Goal: Task Accomplishment & Management: Manage account settings

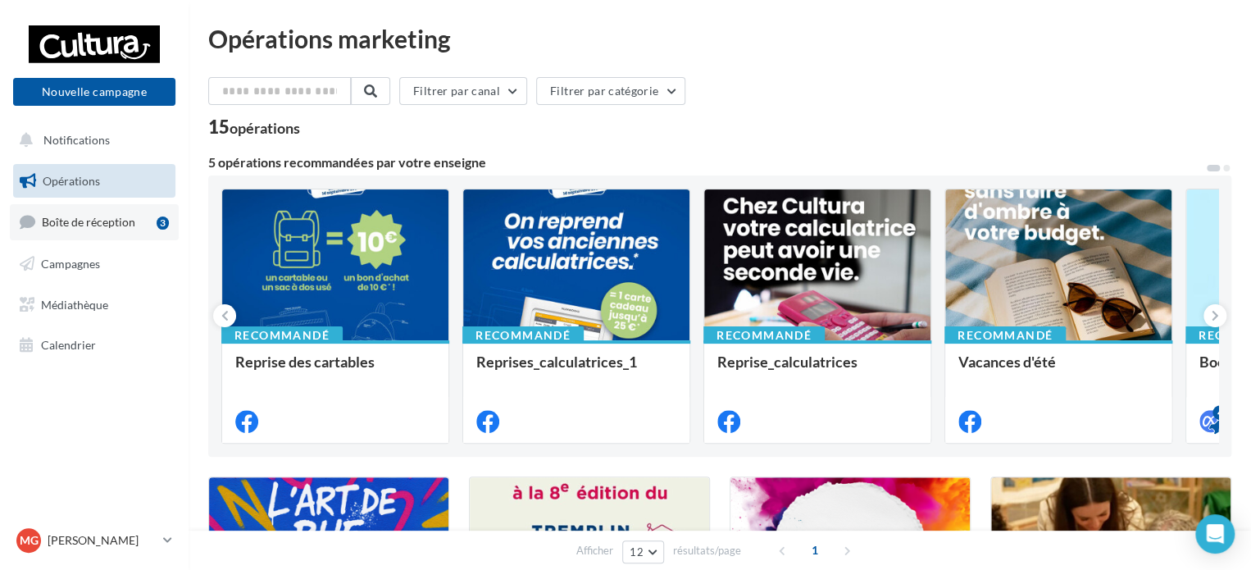
click at [154, 232] on link "Boîte de réception 3" at bounding box center [94, 221] width 169 height 35
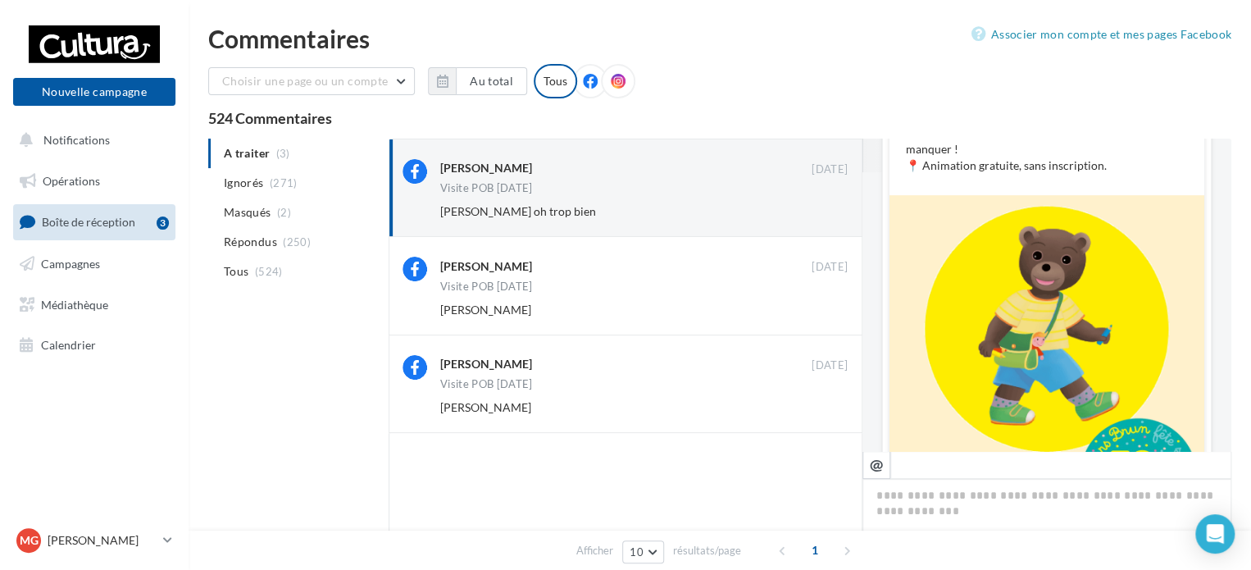
scroll to position [771, 0]
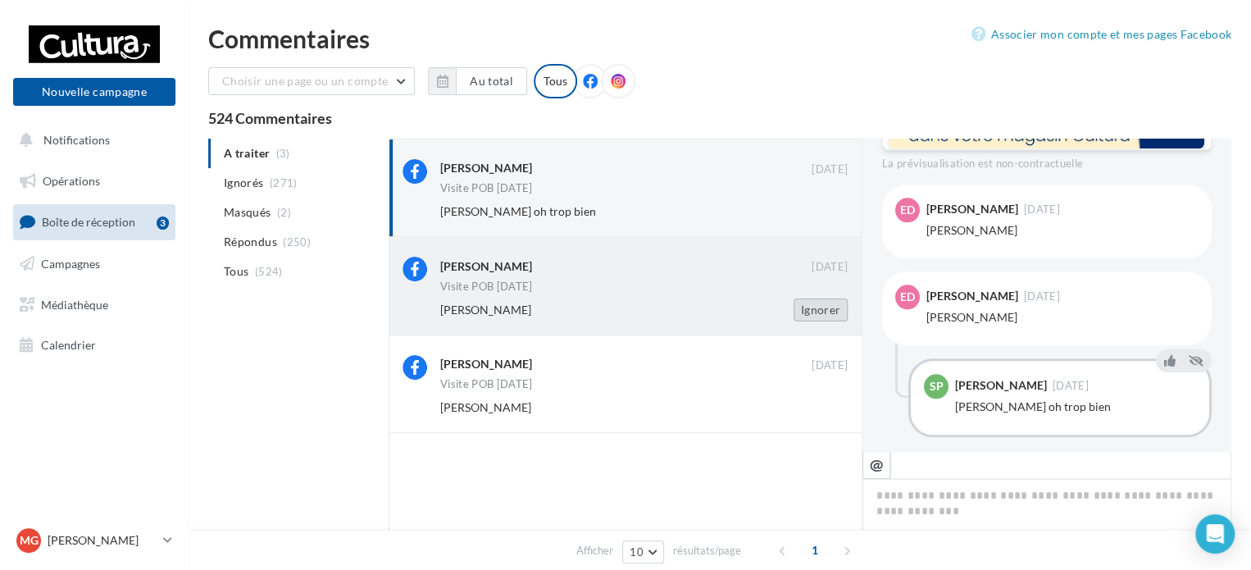
click at [833, 317] on button "Ignorer" at bounding box center [821, 309] width 54 height 23
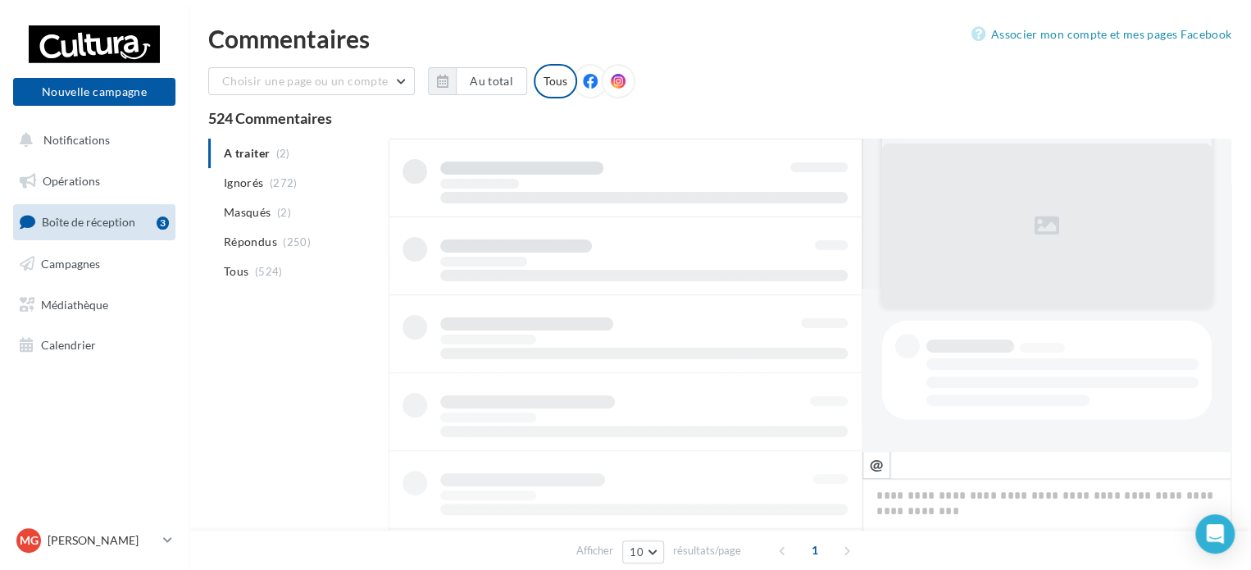
scroll to position [0, 0]
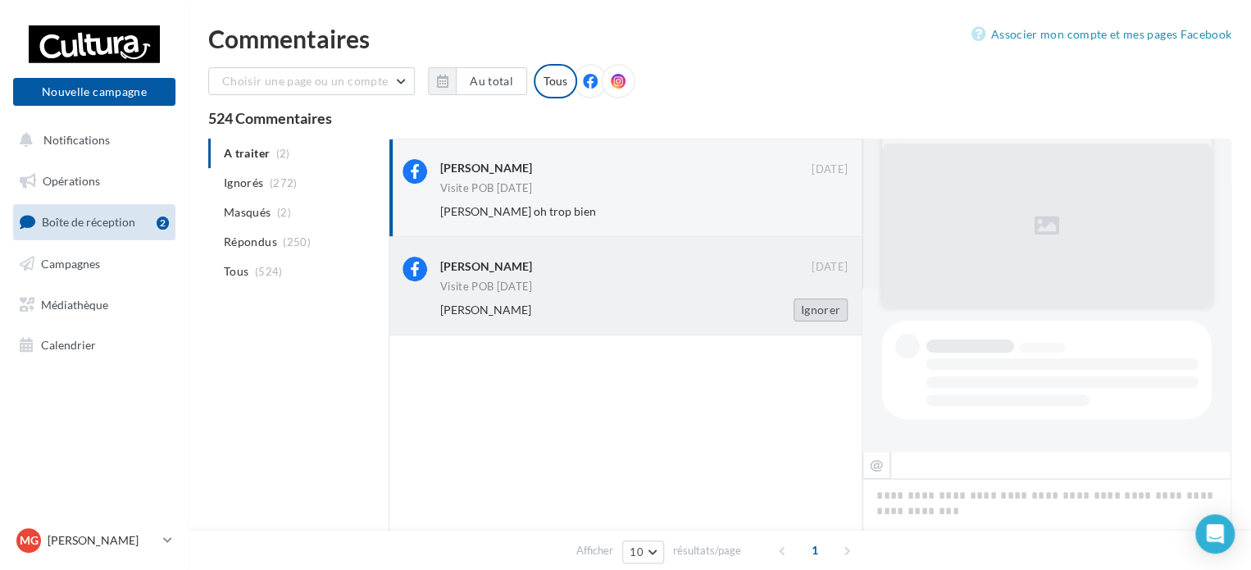
click at [830, 307] on button "Ignorer" at bounding box center [821, 309] width 54 height 23
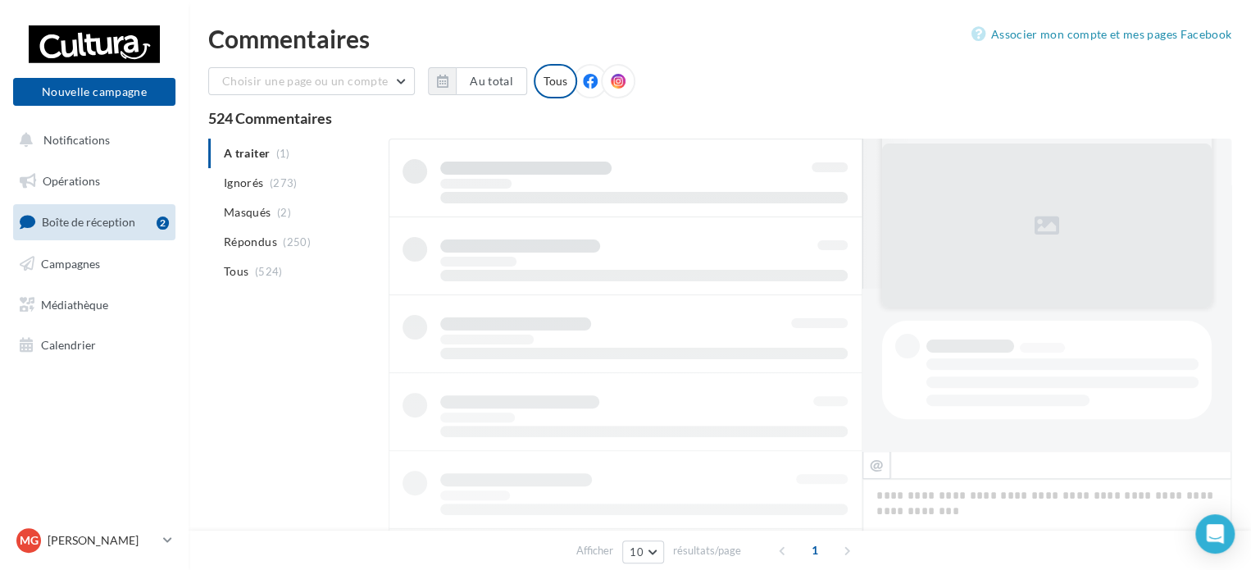
scroll to position [1, 0]
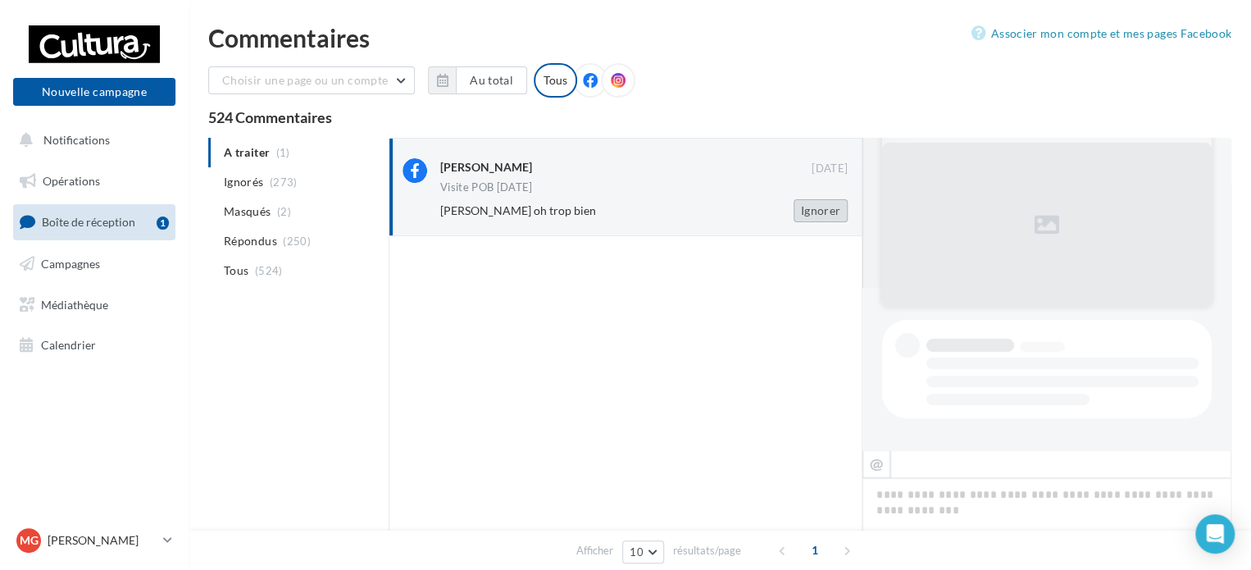
click at [814, 212] on button "Ignorer" at bounding box center [821, 210] width 54 height 23
